Goal: Task Accomplishment & Management: Manage account settings

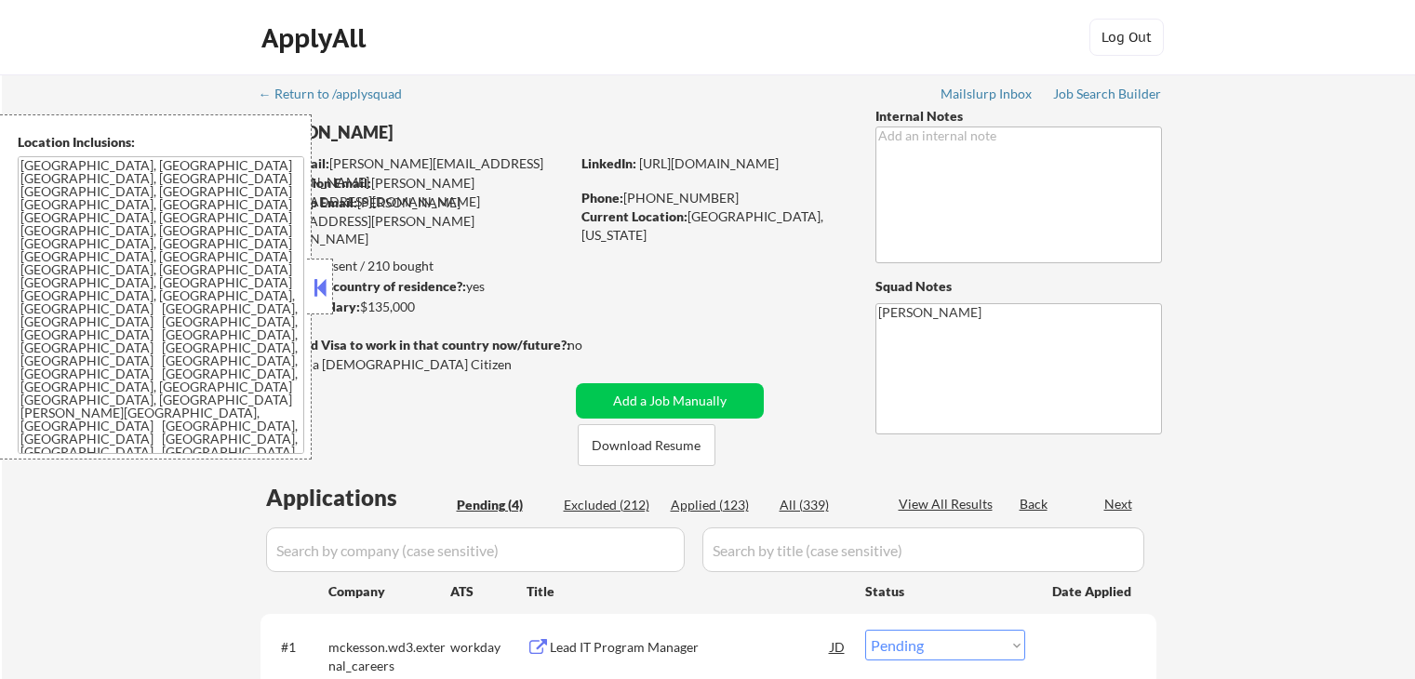
select select ""pending""
click at [321, 288] on button at bounding box center [320, 288] width 20 height 28
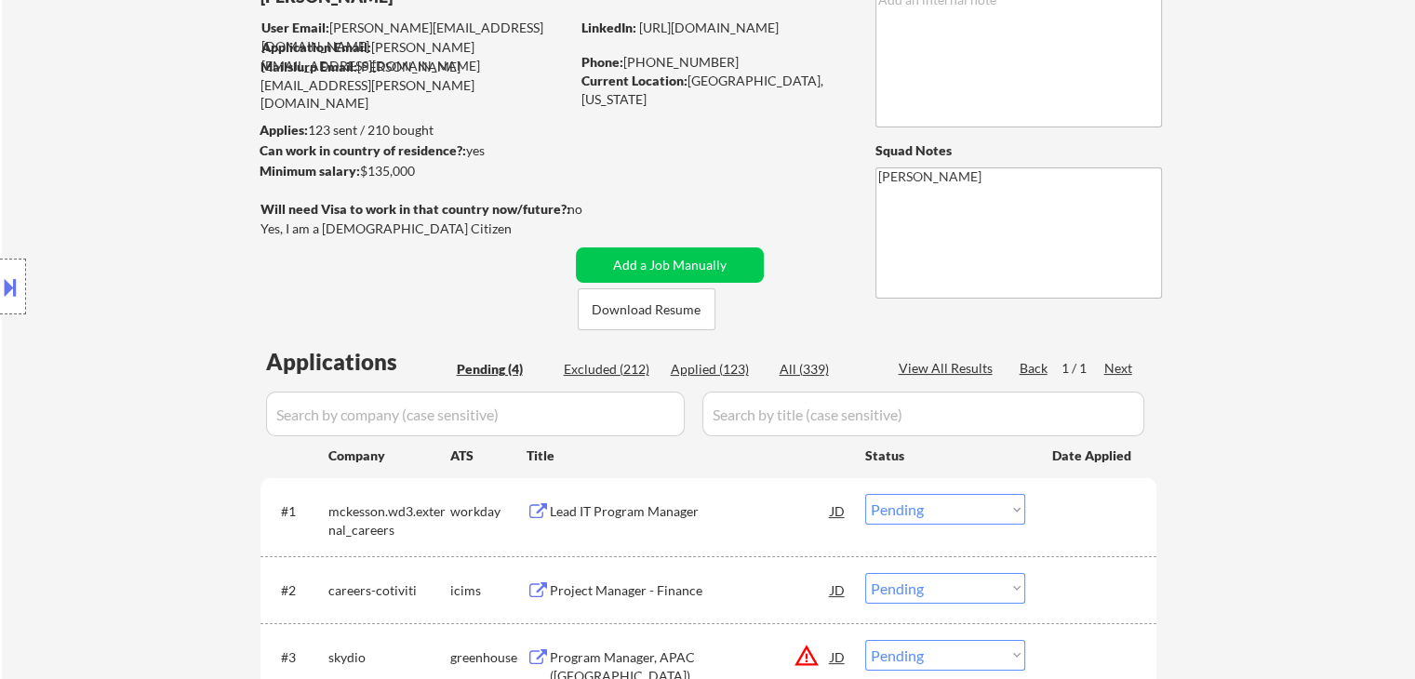
scroll to position [372, 0]
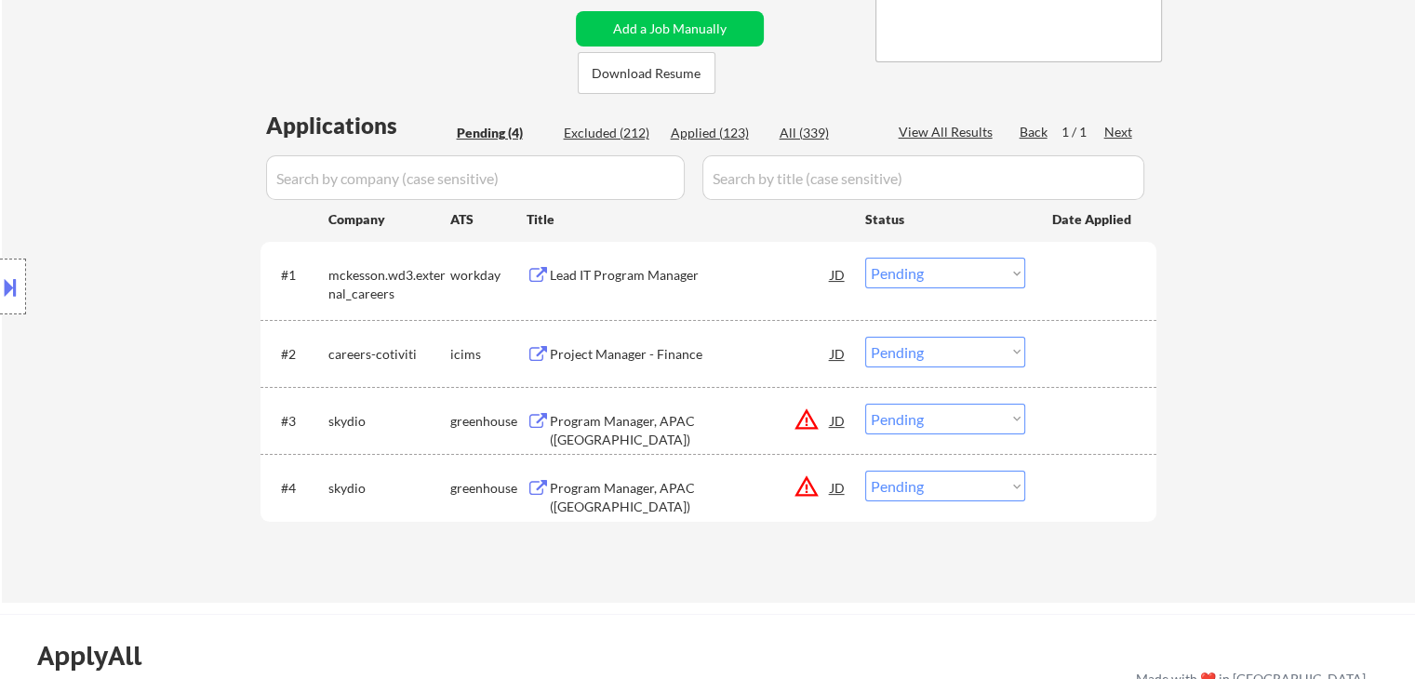
click at [919, 422] on select "Choose an option... Pending Applied Excluded (Questions) Excluded (Expired) Exc…" at bounding box center [945, 419] width 160 height 31
click at [865, 404] on select "Choose an option... Pending Applied Excluded (Questions) Excluded (Expired) Exc…" at bounding box center [945, 419] width 160 height 31
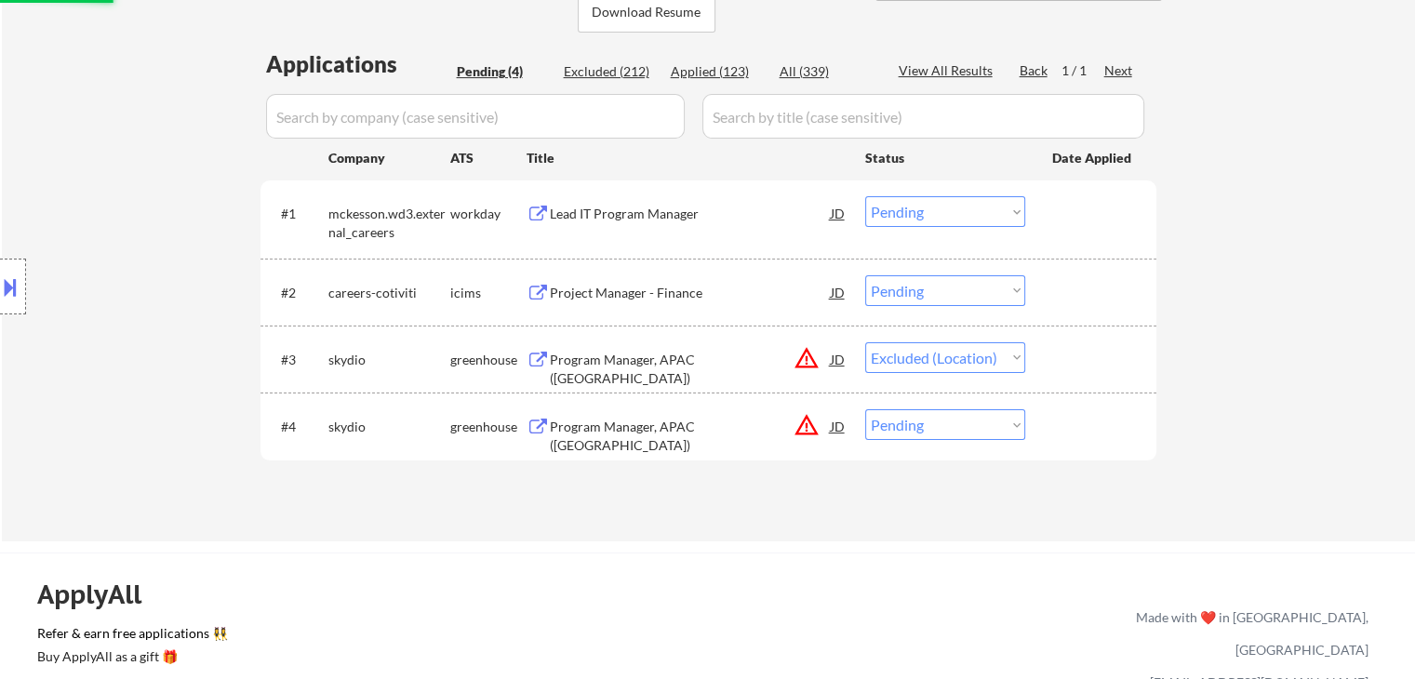
scroll to position [465, 0]
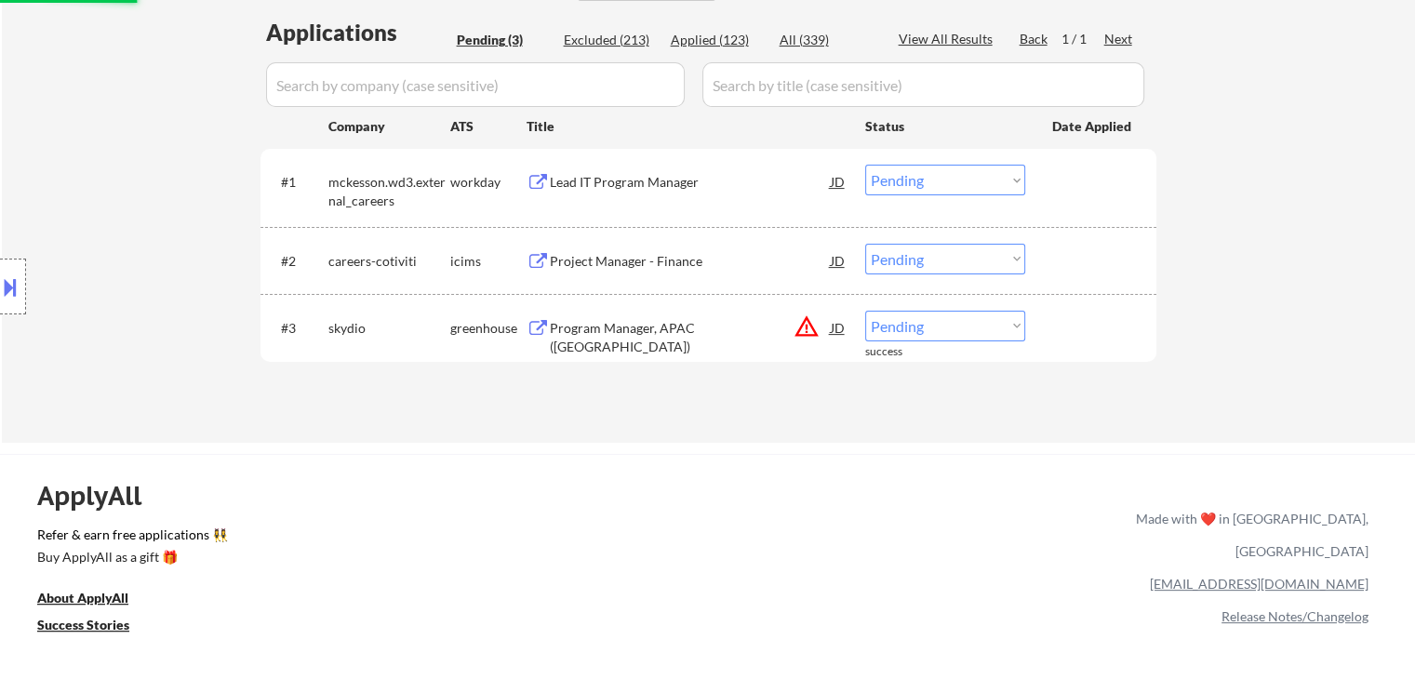
click at [937, 325] on select "Choose an option... Pending Applied Excluded (Questions) Excluded (Expired) Exc…" at bounding box center [945, 326] width 160 height 31
select select ""excluded__location_""
click at [865, 311] on select "Choose an option... Pending Applied Excluded (Questions) Excluded (Expired) Exc…" at bounding box center [945, 326] width 160 height 31
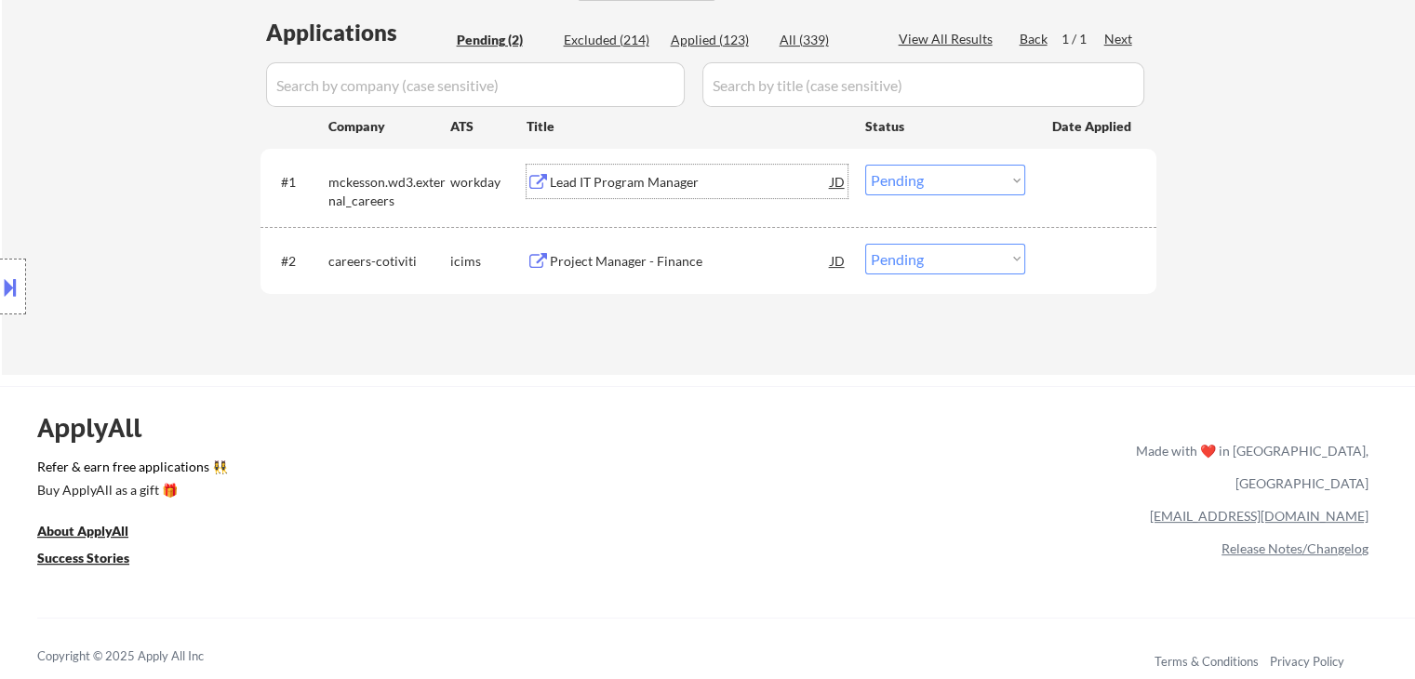
click at [592, 180] on div "Lead IT Program Manager" at bounding box center [690, 182] width 281 height 19
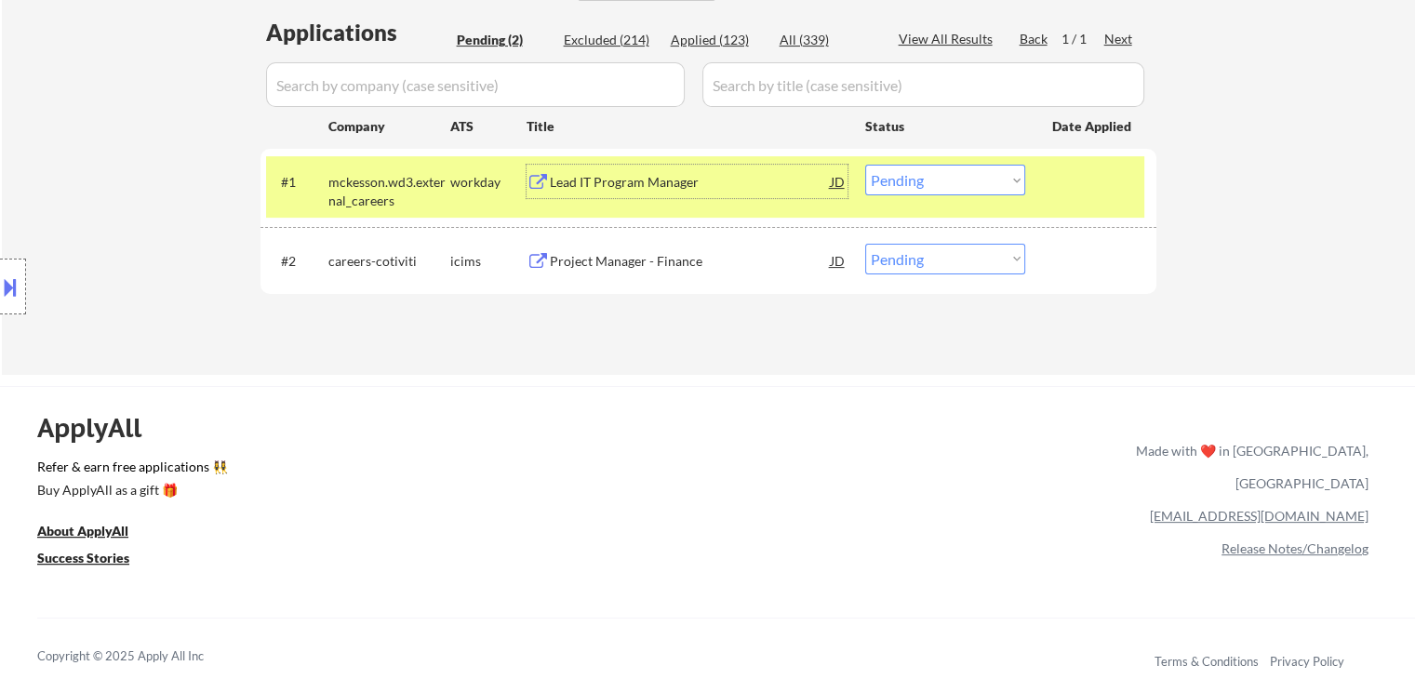
click at [953, 181] on select "Choose an option... Pending Applied Excluded (Questions) Excluded (Expired) Exc…" at bounding box center [945, 180] width 160 height 31
click at [865, 165] on select "Choose an option... Pending Applied Excluded (Questions) Excluded (Expired) Exc…" at bounding box center [945, 180] width 160 height 31
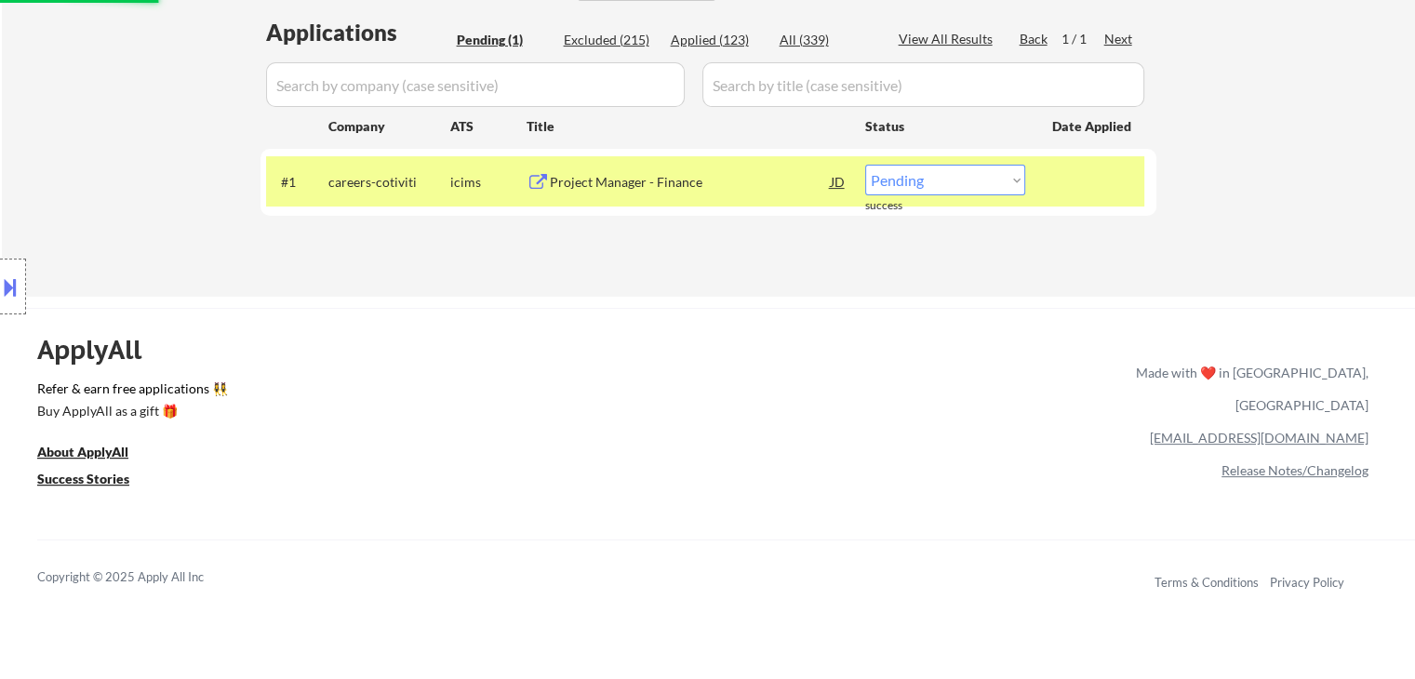
click at [631, 180] on div "Project Manager - Finance" at bounding box center [690, 182] width 281 height 19
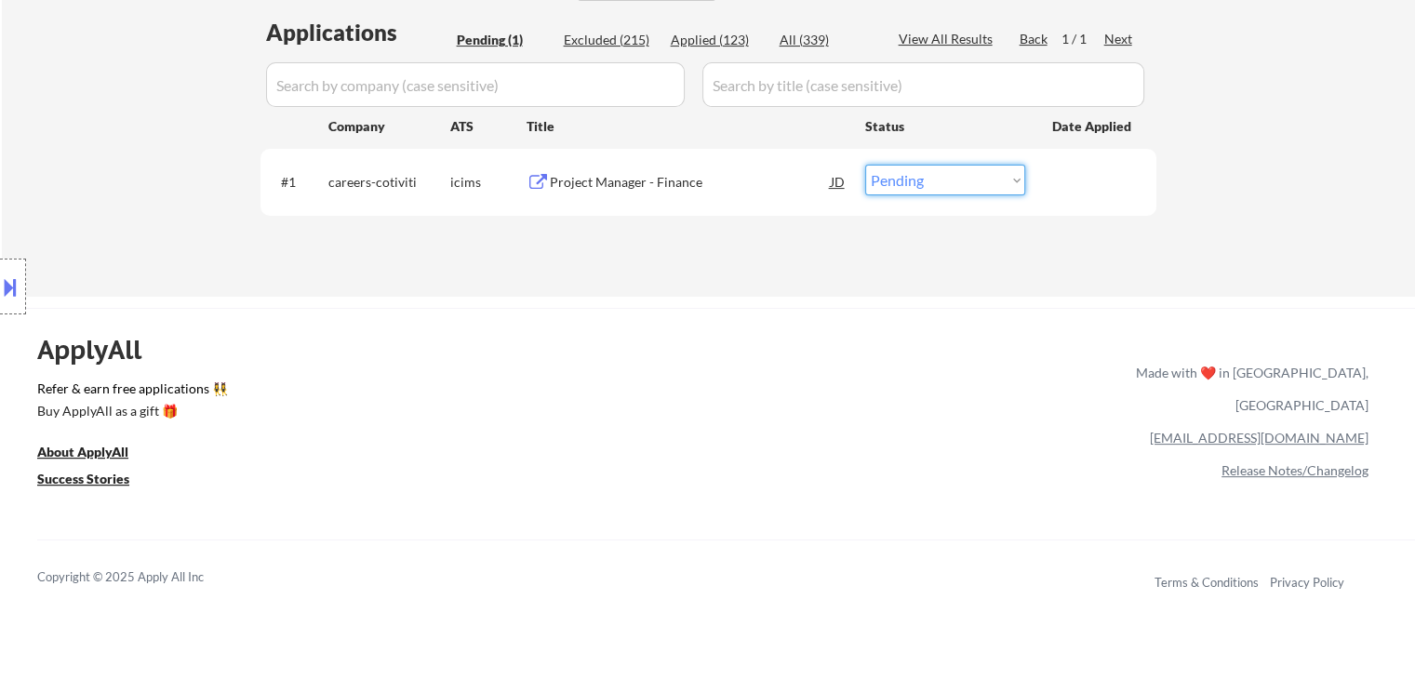
click at [893, 176] on select "Choose an option... Pending Applied Excluded (Questions) Excluded (Expired) Exc…" at bounding box center [945, 180] width 160 height 31
select select ""excluded__salary_""
click at [865, 165] on select "Choose an option... Pending Applied Excluded (Questions) Excluded (Expired) Exc…" at bounding box center [945, 180] width 160 height 31
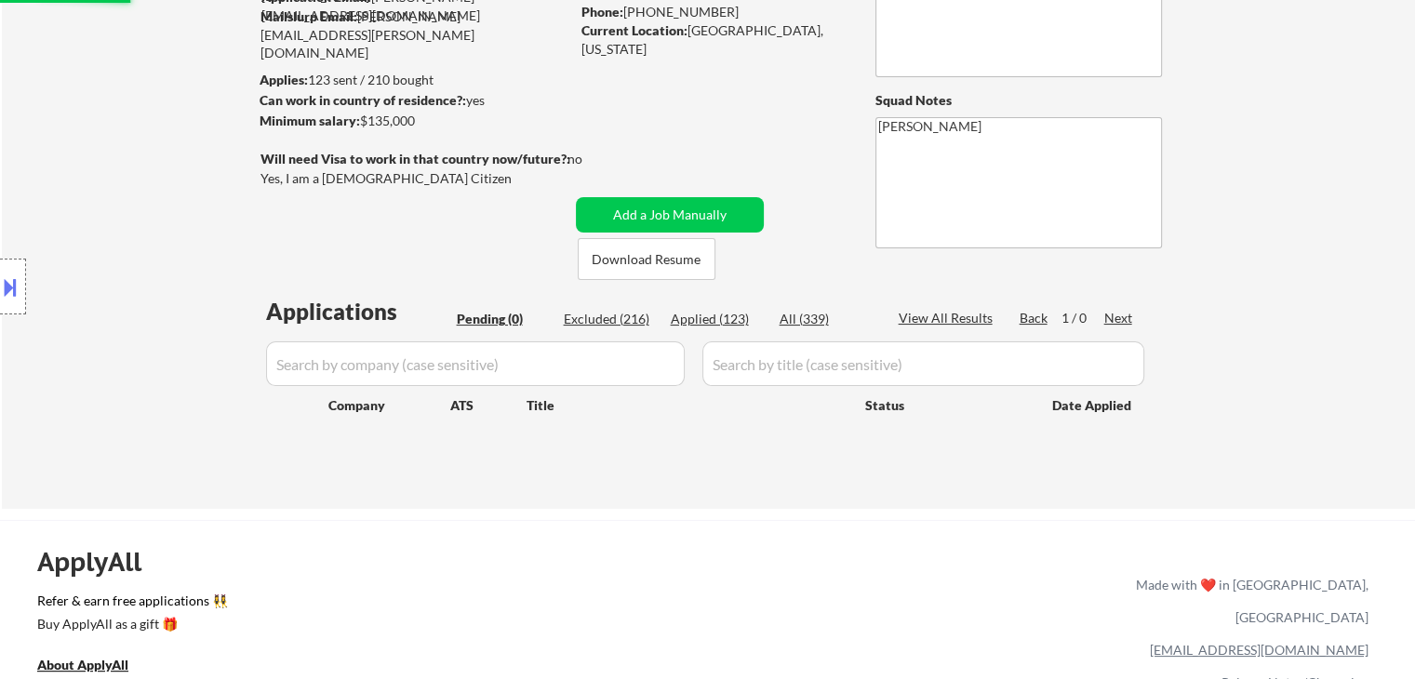
scroll to position [93, 0]
